Goal: Find contact information: Find contact information

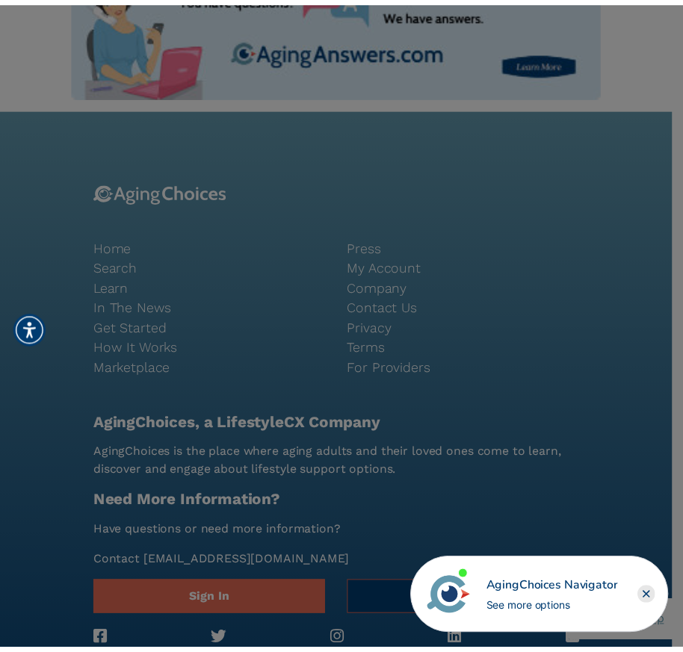
scroll to position [1559, 0]
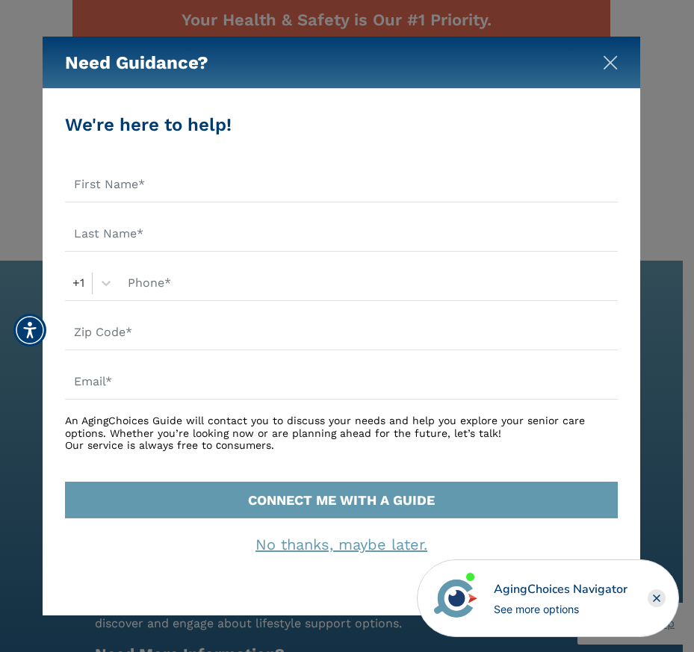
click at [604, 60] on img "Close" at bounding box center [610, 62] width 15 height 15
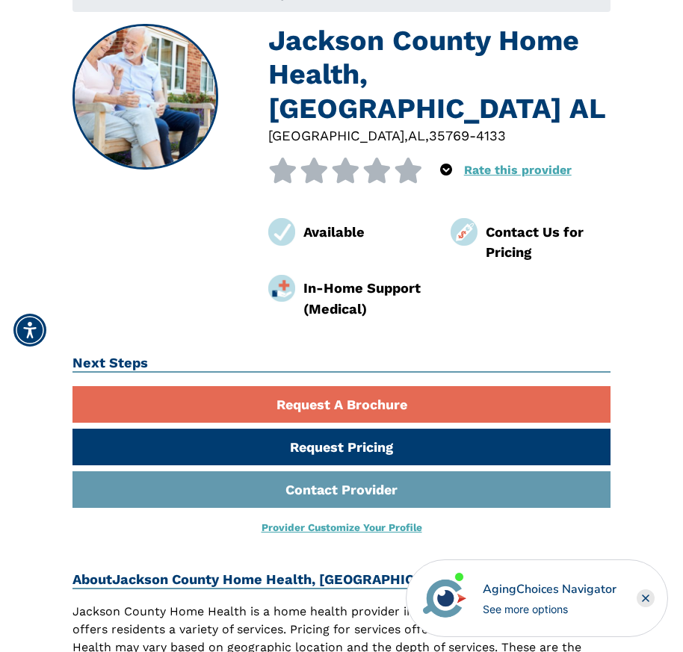
scroll to position [140, 0]
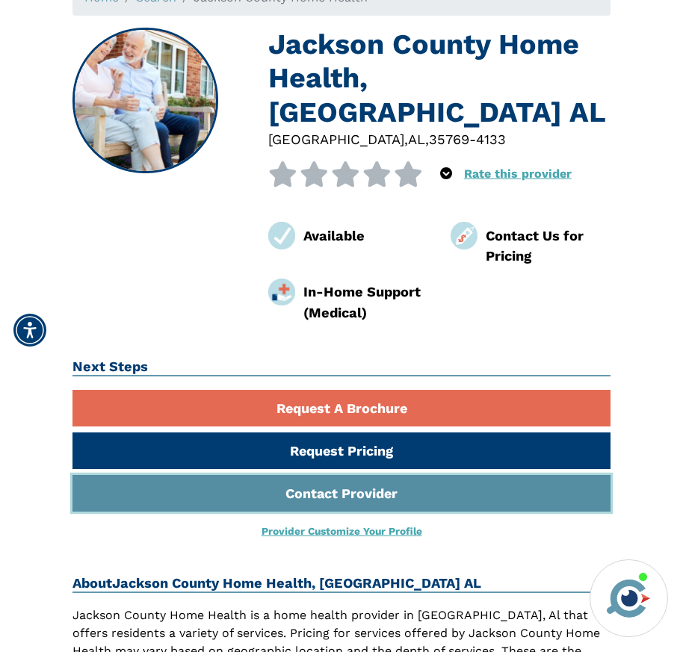
click at [310, 475] on link "Contact Provider" at bounding box center [341, 493] width 538 height 37
